Goal: Subscribe to service/newsletter

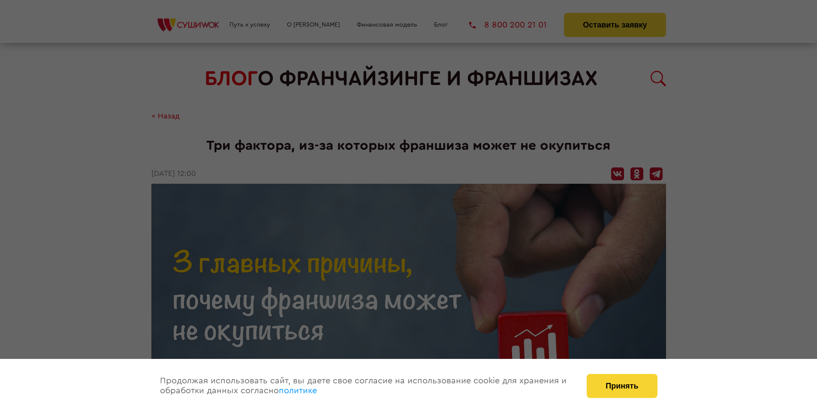
scroll to position [887, 0]
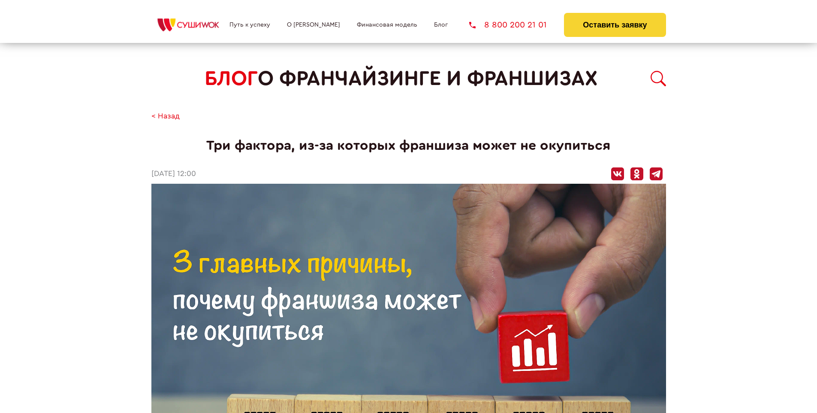
scroll to position [887, 0]
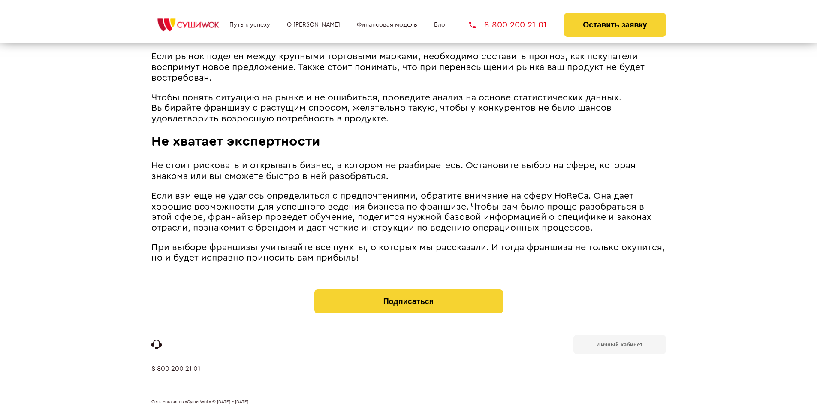
click at [619, 343] on b "Личный кабинет" at bounding box center [619, 344] width 45 height 6
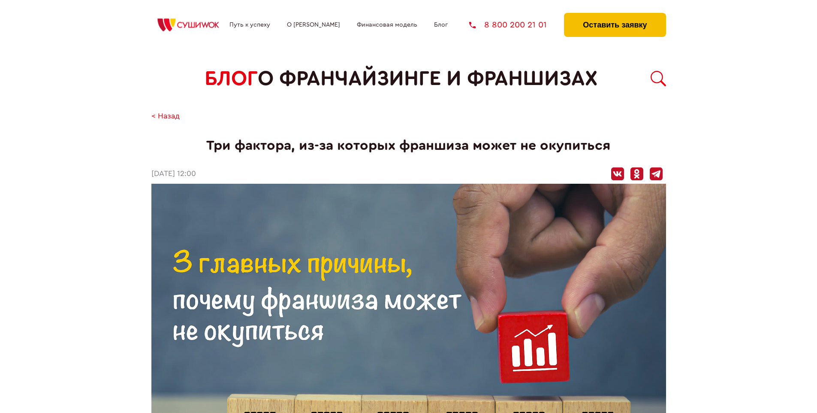
click at [615, 15] on button "Оставить заявку" at bounding box center [615, 25] width 102 height 24
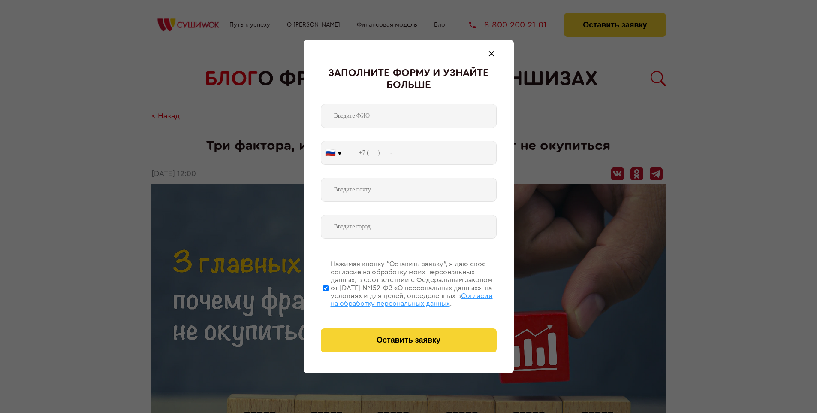
click at [398, 298] on span "Согласии на обработку персональных данных" at bounding box center [412, 299] width 162 height 15
click at [329, 298] on input "Нажимая кнопку “Оставить заявку”, я даю свое согласие на обработку моих персона…" at bounding box center [326, 288] width 6 height 69
checkbox input "false"
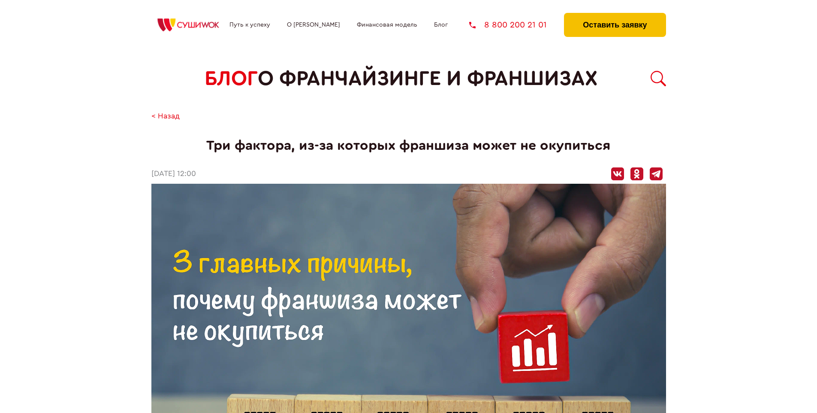
click at [615, 15] on button "Оставить заявку" at bounding box center [615, 25] width 102 height 24
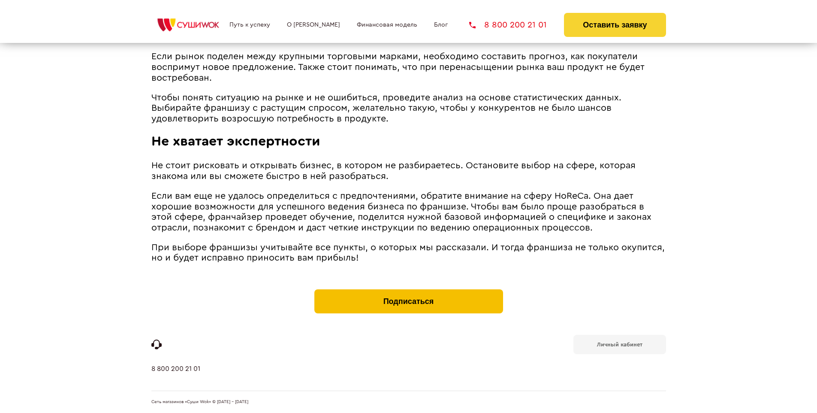
click at [408, 291] on button "Подписаться" at bounding box center [408, 301] width 189 height 24
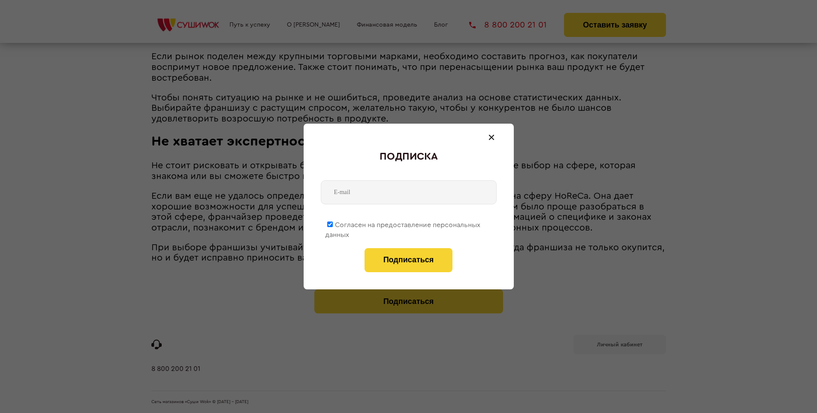
click at [403, 223] on span "Согласен на предоставление персональных данных" at bounding box center [402, 229] width 155 height 17
click at [333, 223] on input "Согласен на предоставление персональных данных" at bounding box center [330, 224] width 6 height 6
checkbox input "false"
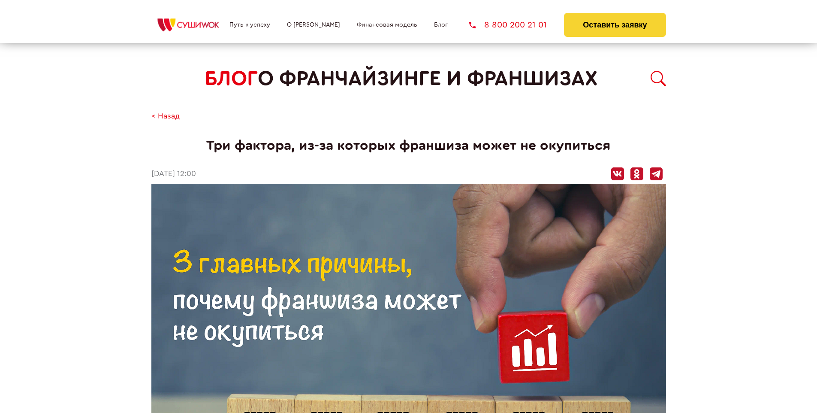
scroll to position [887, 0]
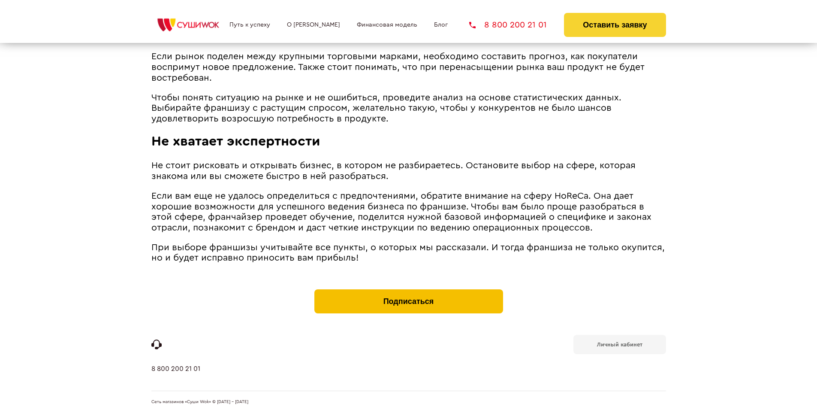
click at [408, 291] on button "Подписаться" at bounding box center [408, 301] width 189 height 24
